Goal: Task Accomplishment & Management: Use online tool/utility

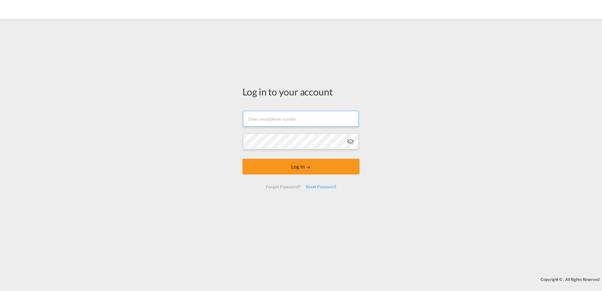
type input "[PERSON_NAME][EMAIL_ADDRESS][DOMAIN_NAME]"
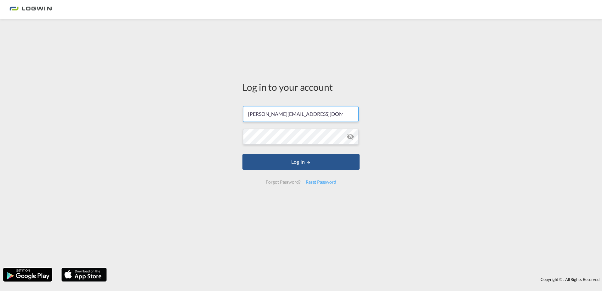
click at [238, 133] on div "Log in to your account [PERSON_NAME][EMAIL_ADDRESS][DOMAIN_NAME] Password field…" at bounding box center [301, 135] width 126 height 226
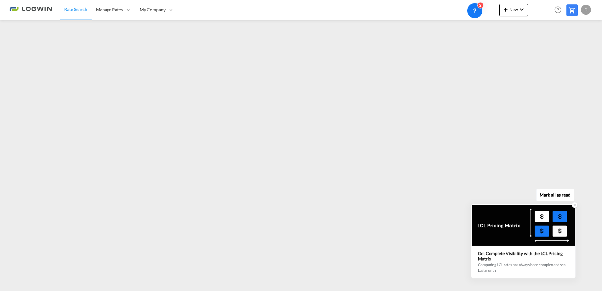
click at [574, 205] on icon at bounding box center [574, 205] width 2 height 2
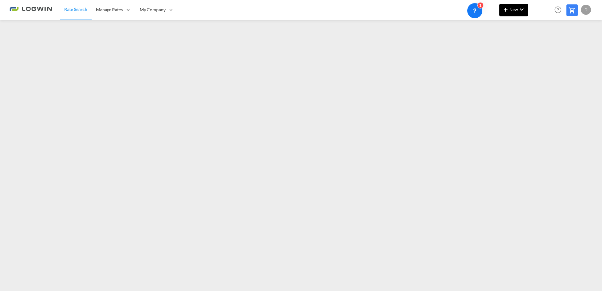
click at [511, 14] on button "New" at bounding box center [513, 10] width 29 height 13
click at [543, 48] on span "Ratesheet" at bounding box center [539, 47] width 7 height 13
click at [509, 14] on button "New" at bounding box center [513, 10] width 29 height 13
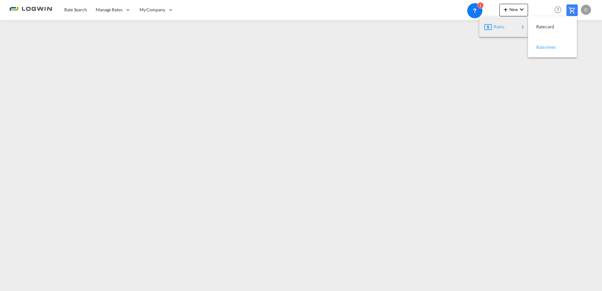
click at [543, 48] on span "Ratesheet" at bounding box center [539, 47] width 7 height 13
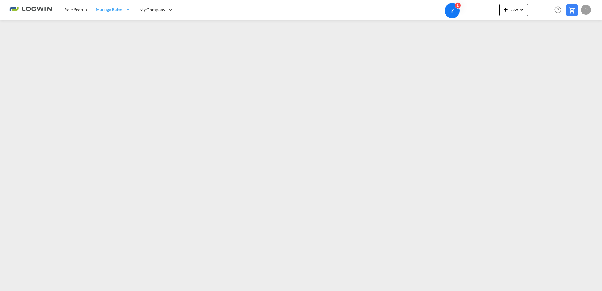
click at [500, 17] on div "Rate Search Manage Rates Contract Rates My Rate Files Maintain Rates Single Upd…" at bounding box center [300, 10] width 583 height 20
click at [505, 10] on md-icon "icon-plus 400-fg" at bounding box center [506, 10] width 8 height 8
click at [544, 52] on div "Ratesheet" at bounding box center [547, 47] width 23 height 16
click at [512, 9] on span "New" at bounding box center [514, 9] width 24 height 5
click at [543, 45] on span "Ratesheet" at bounding box center [539, 47] width 7 height 13
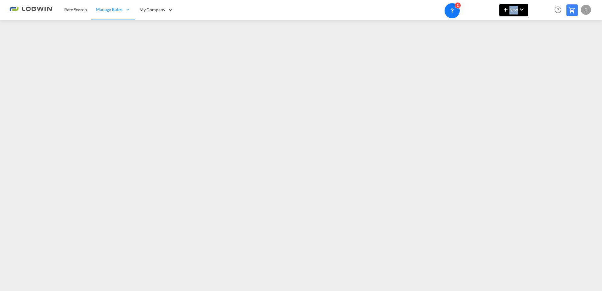
click at [523, 6] on md-icon "icon-chevron-down" at bounding box center [522, 10] width 8 height 8
click at [566, 50] on div "Ratesheet" at bounding box center [552, 47] width 39 height 16
click at [525, 12] on md-icon "icon-chevron-down" at bounding box center [522, 10] width 8 height 8
click at [543, 51] on div "Ratesheet" at bounding box center [547, 47] width 23 height 16
